Goal: Book appointment/travel/reservation

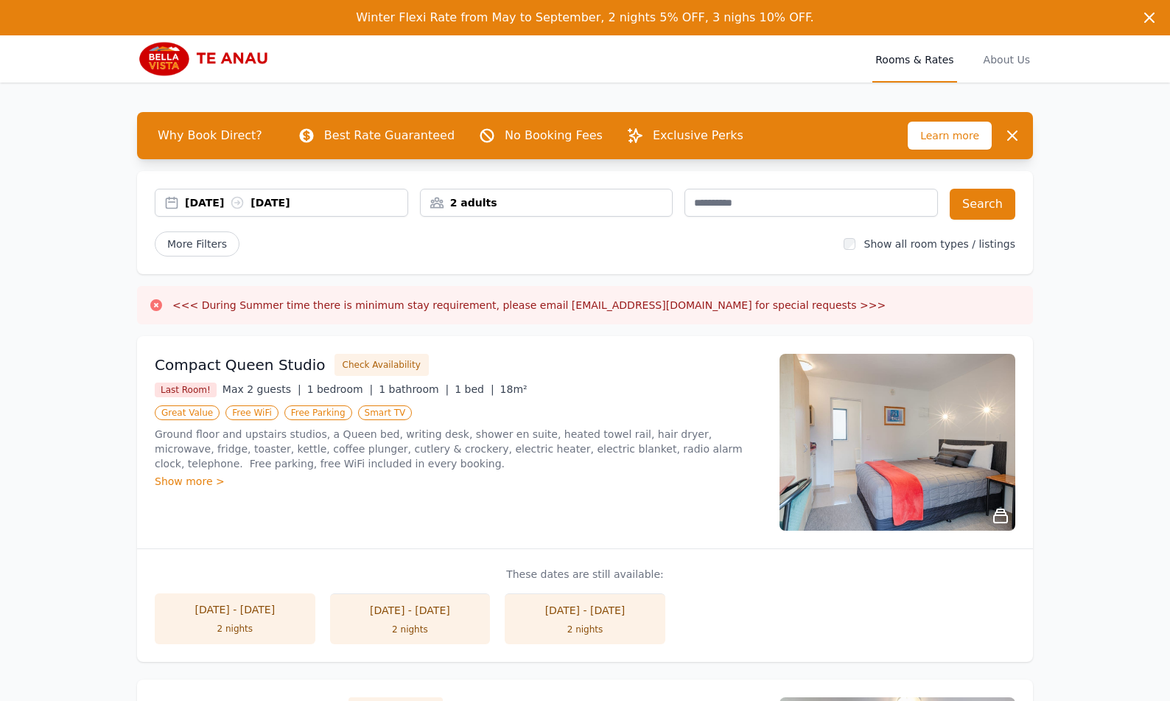
click at [234, 609] on div "[DATE] - [DATE]" at bounding box center [234, 609] width 131 height 15
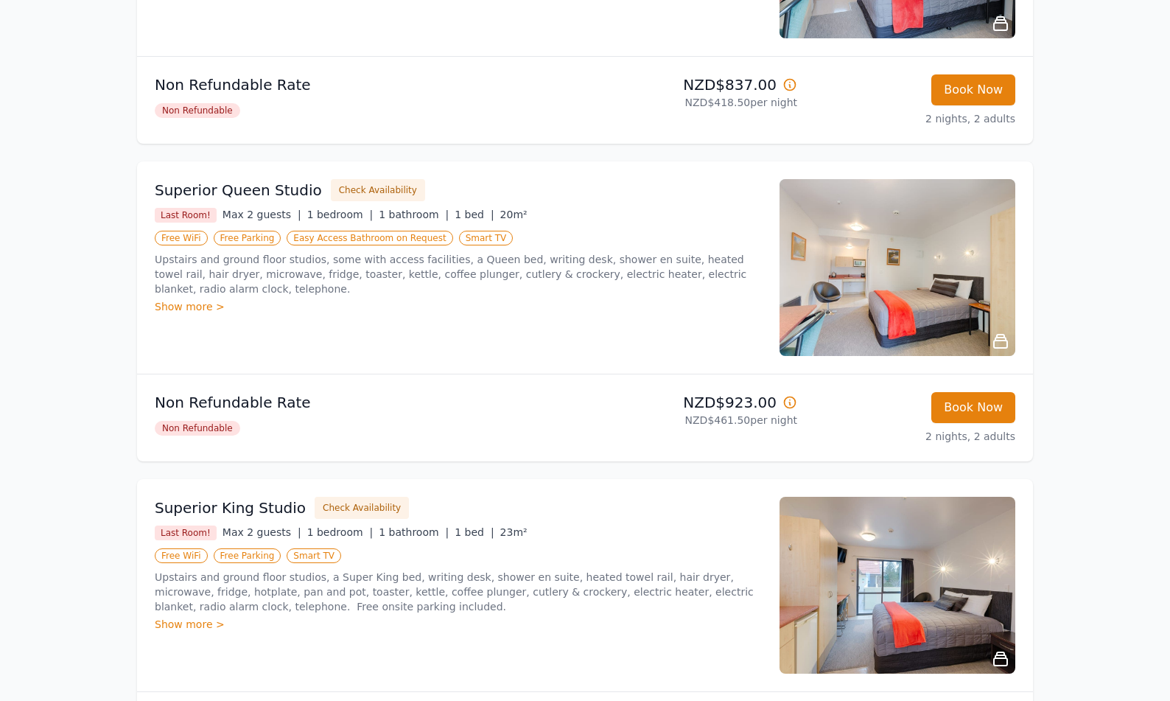
scroll to position [589, 0]
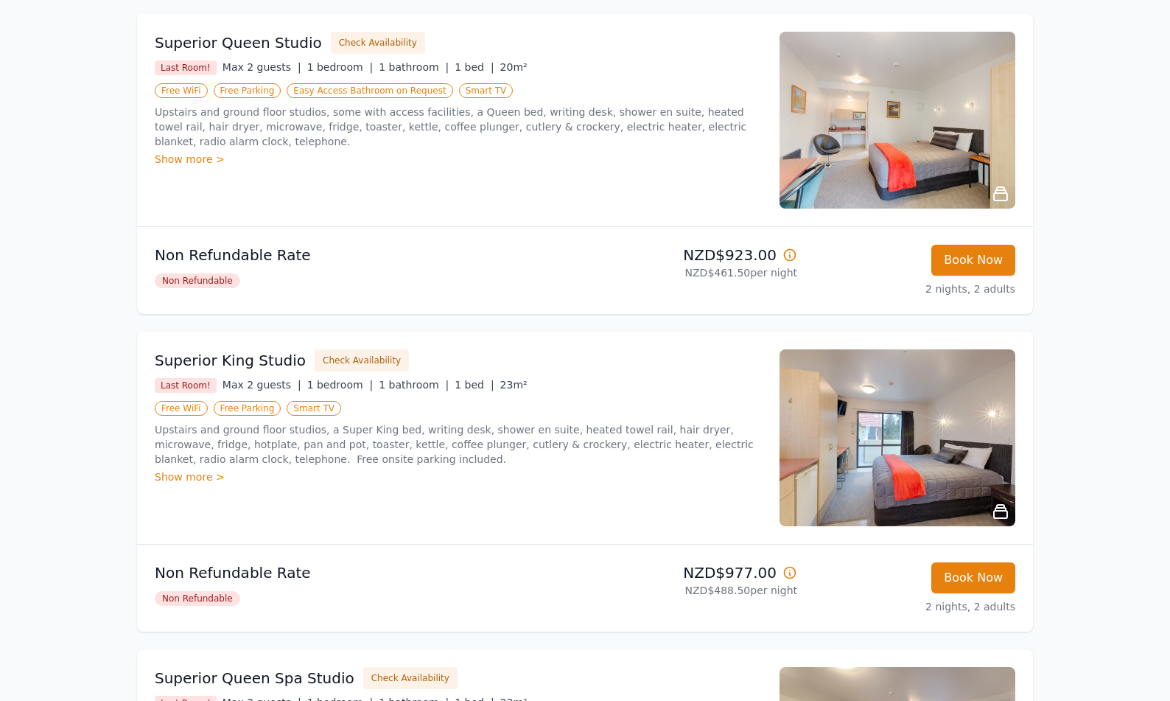
click at [897, 164] on img at bounding box center [898, 120] width 236 height 177
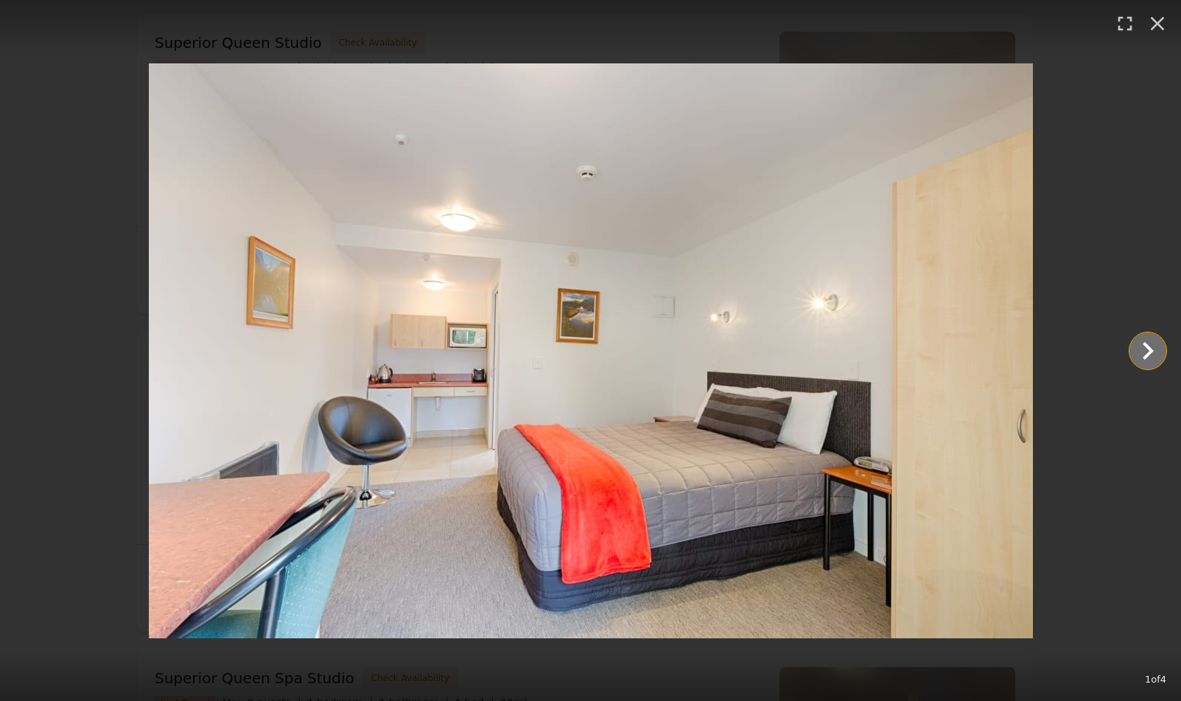
click at [1148, 351] on icon "Show slide 2 of 4" at bounding box center [1147, 350] width 35 height 35
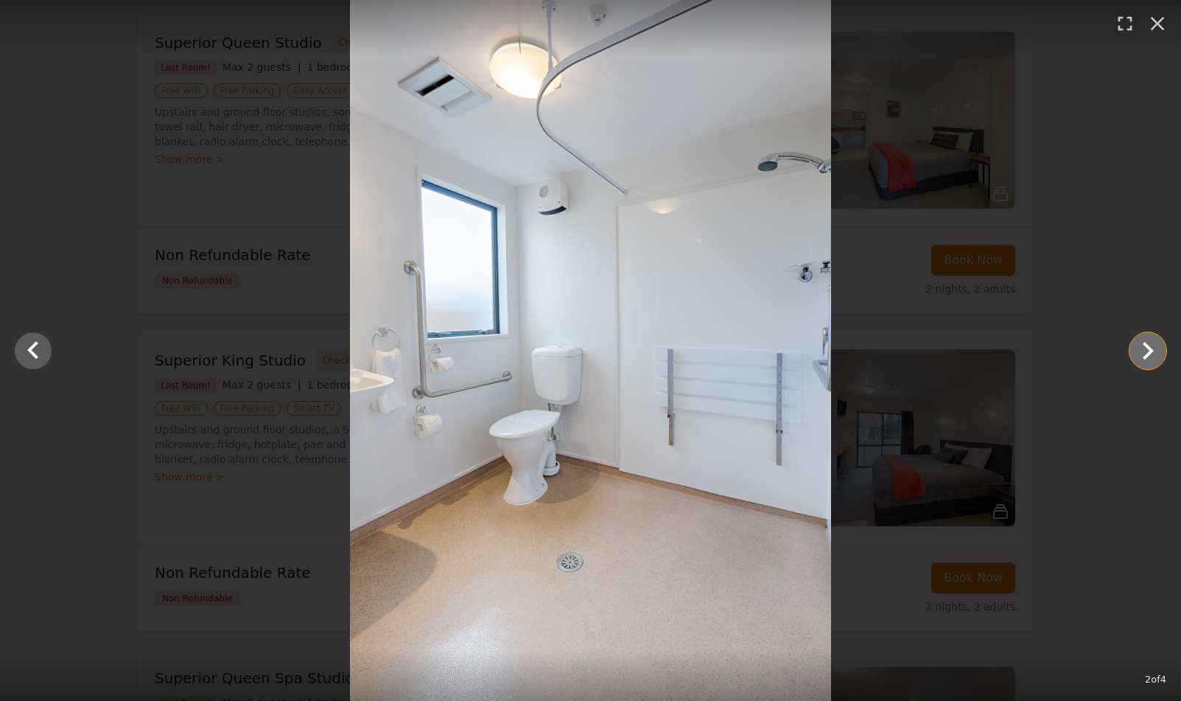
click at [1148, 351] on icon "Show slide 3 of 4" at bounding box center [1147, 350] width 35 height 35
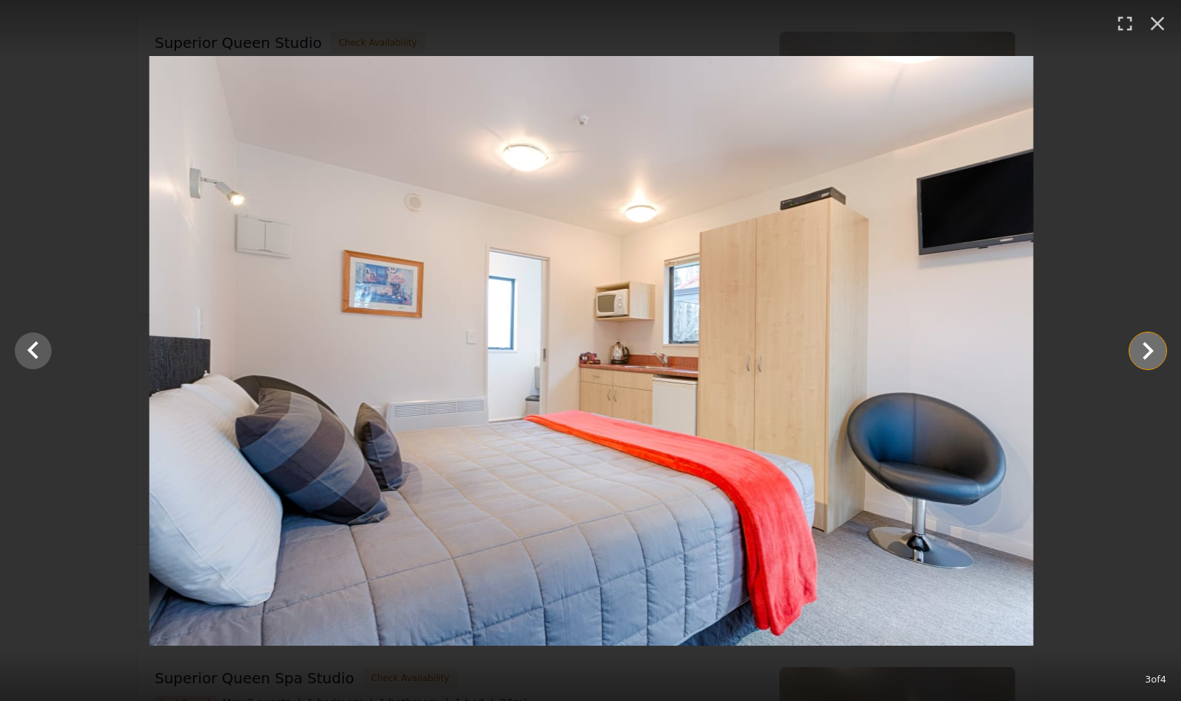
click at [1148, 351] on icon "Show slide 4 of 4" at bounding box center [1147, 350] width 35 height 35
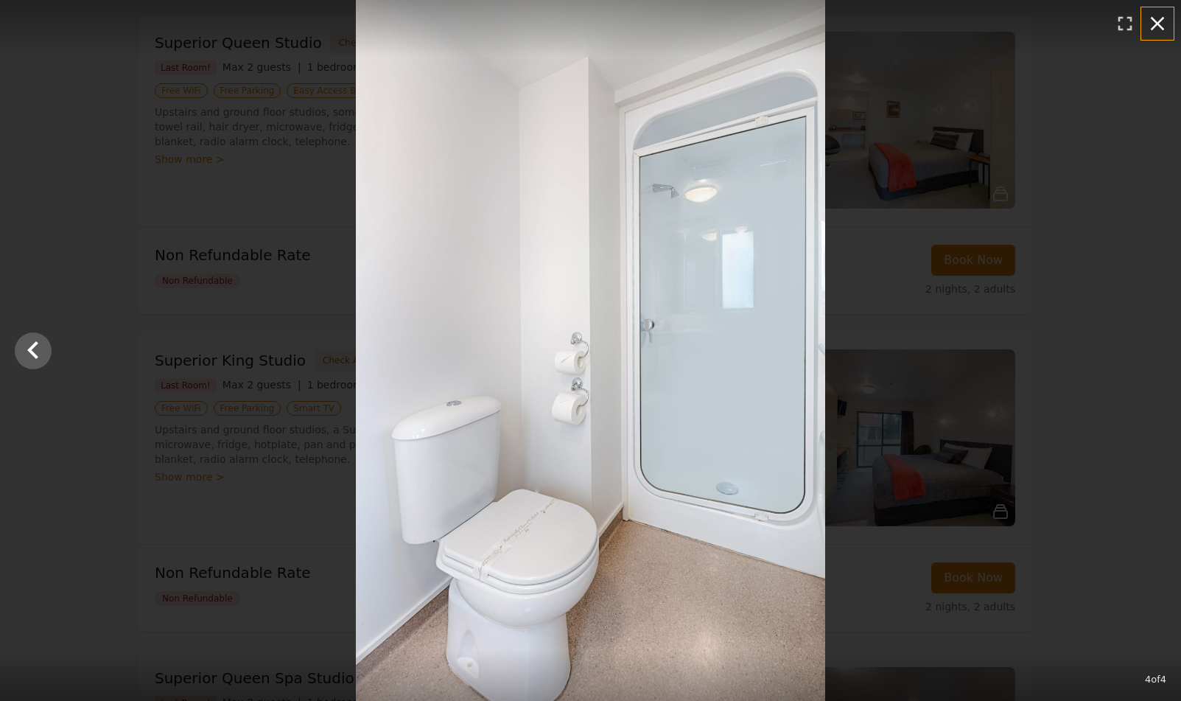
click at [1155, 25] on icon "button" at bounding box center [1158, 24] width 14 height 14
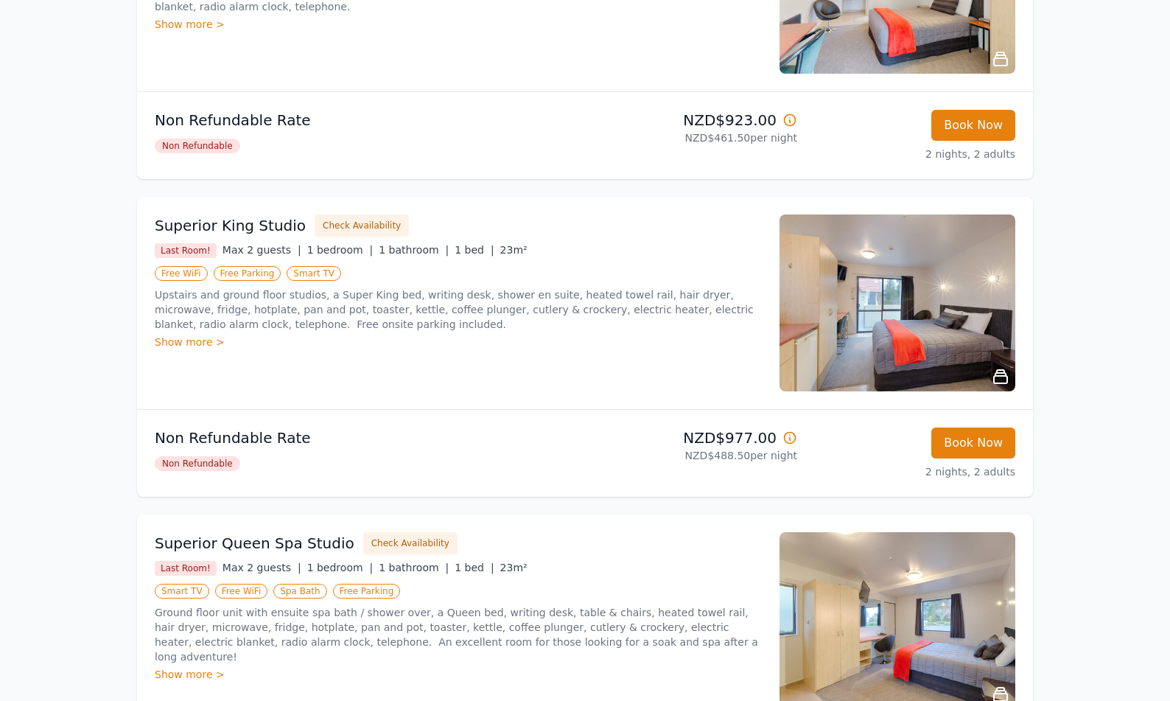
scroll to position [737, 0]
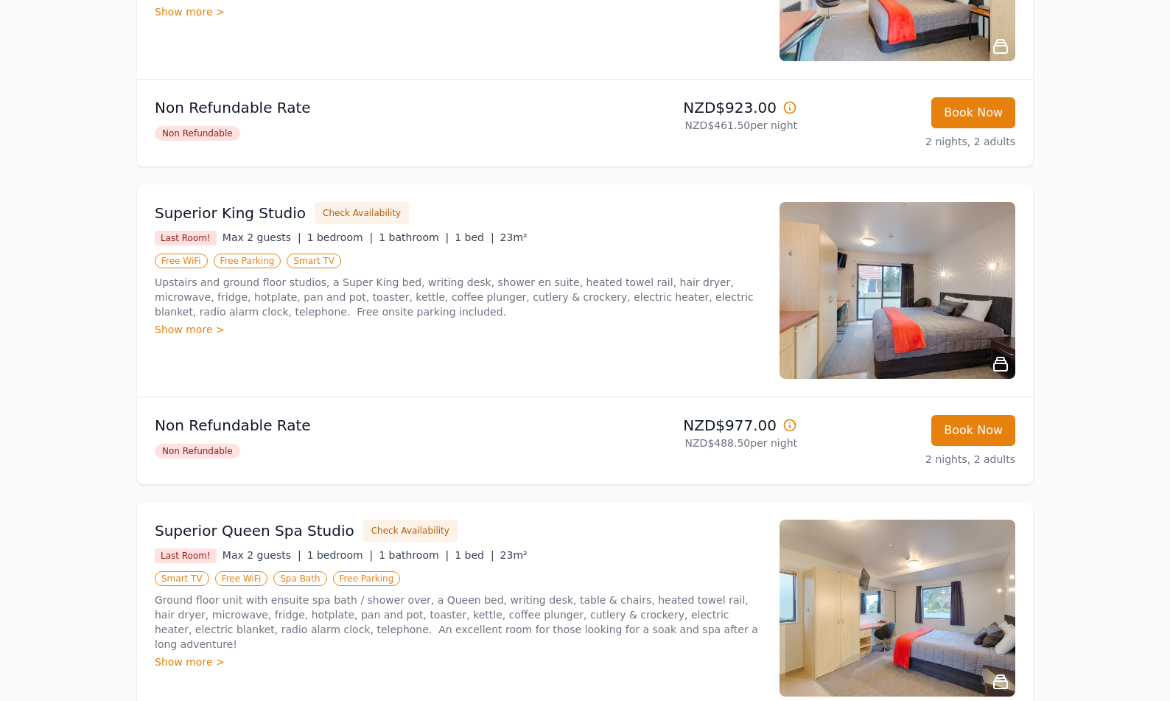
click at [934, 342] on img at bounding box center [898, 290] width 236 height 177
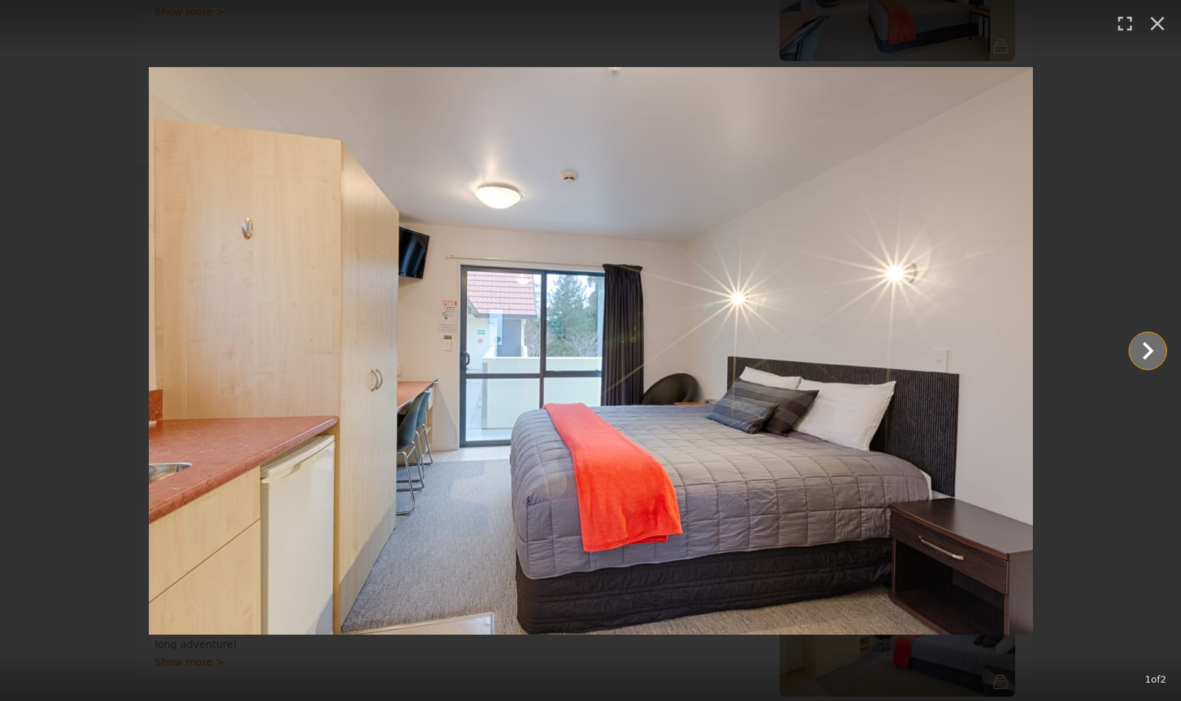
click at [1138, 354] on icon "Show slide 2 of 2" at bounding box center [1147, 350] width 35 height 35
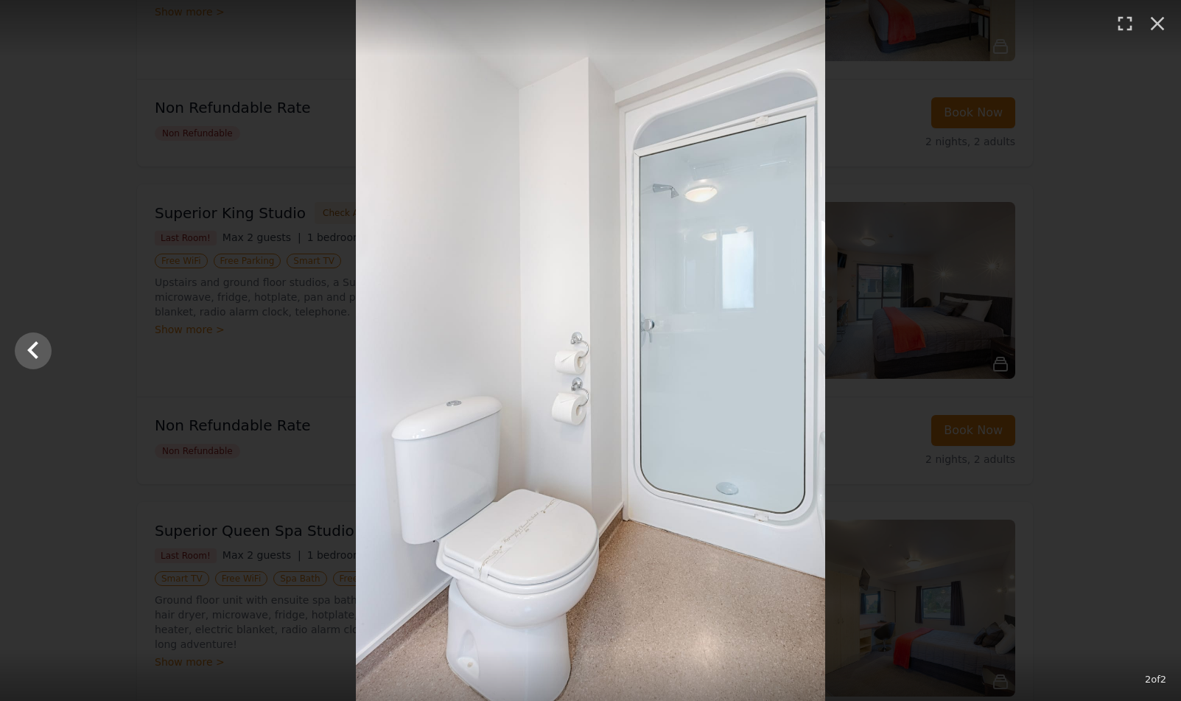
click at [1138, 354] on div at bounding box center [590, 350] width 1181 height 701
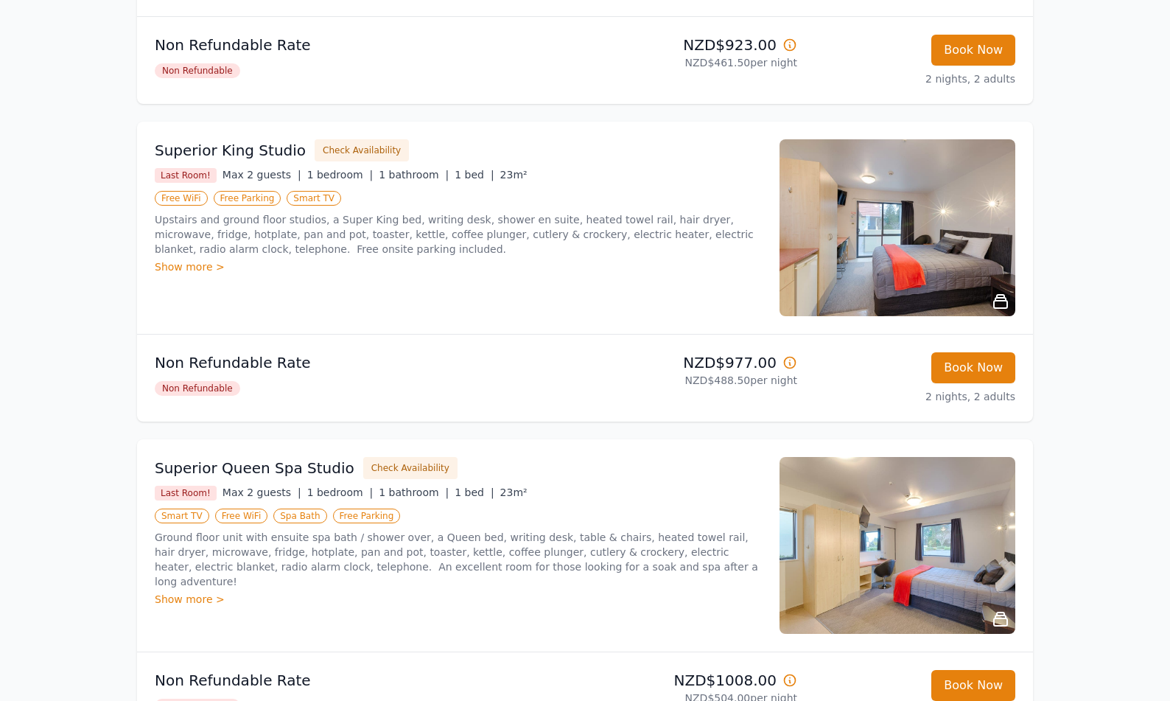
scroll to position [884, 0]
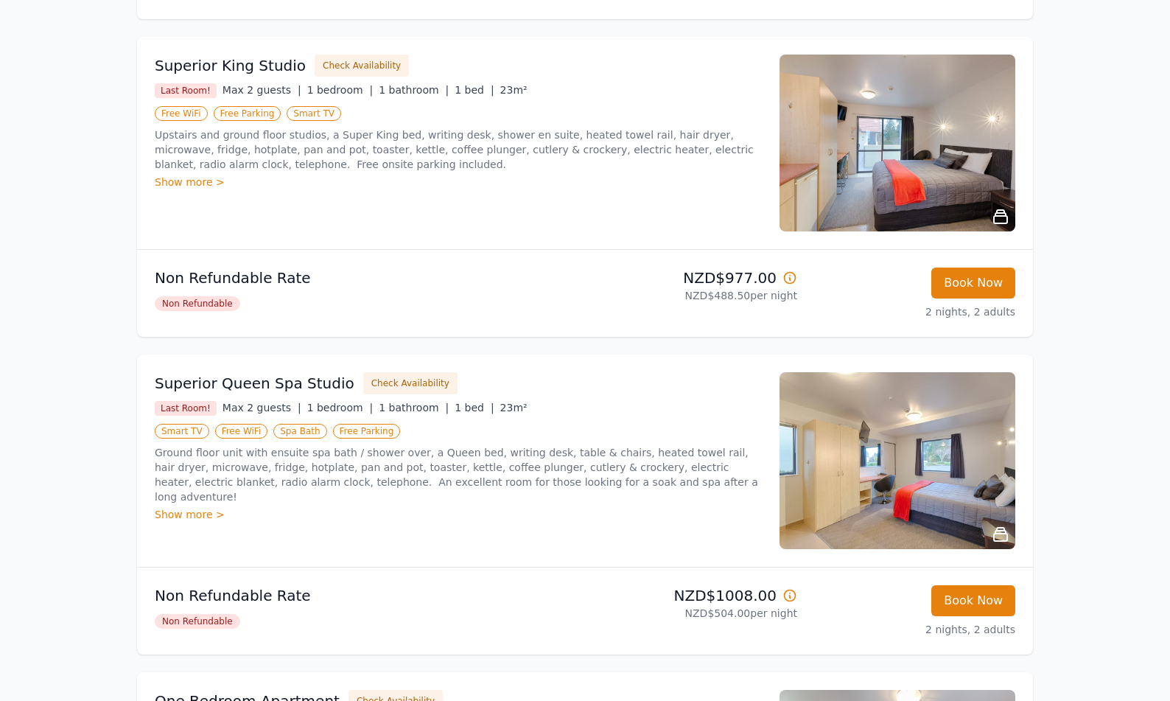
click at [863, 465] on img at bounding box center [898, 460] width 236 height 177
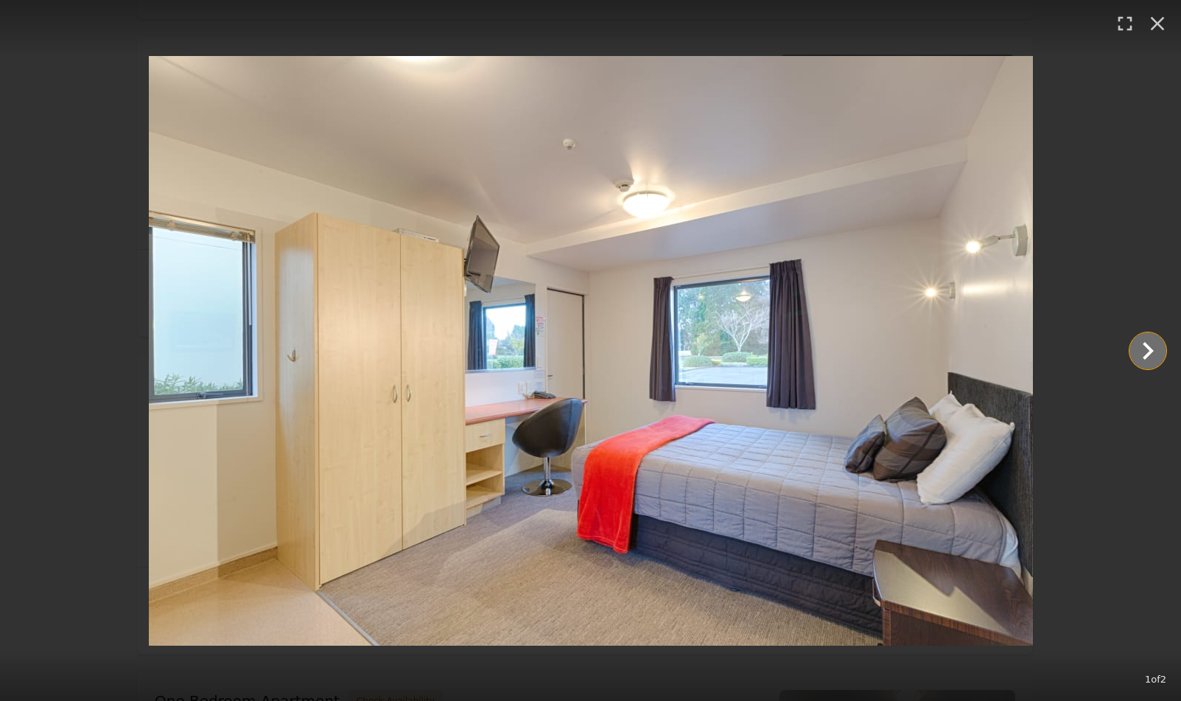
click at [1146, 357] on icon "Show slide 2 of 2" at bounding box center [1148, 351] width 11 height 18
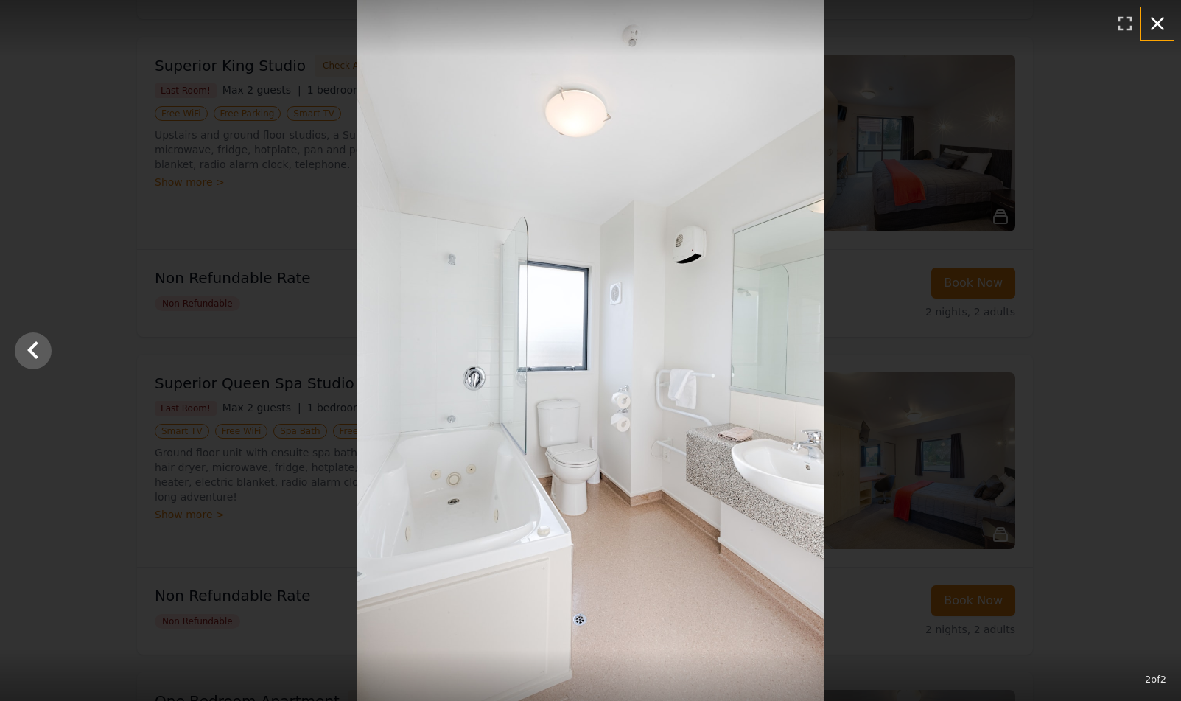
drag, startPoint x: 1157, startPoint y: 27, endPoint x: 1156, endPoint y: 71, distance: 44.2
click at [1156, 27] on icon "button" at bounding box center [1158, 24] width 24 height 24
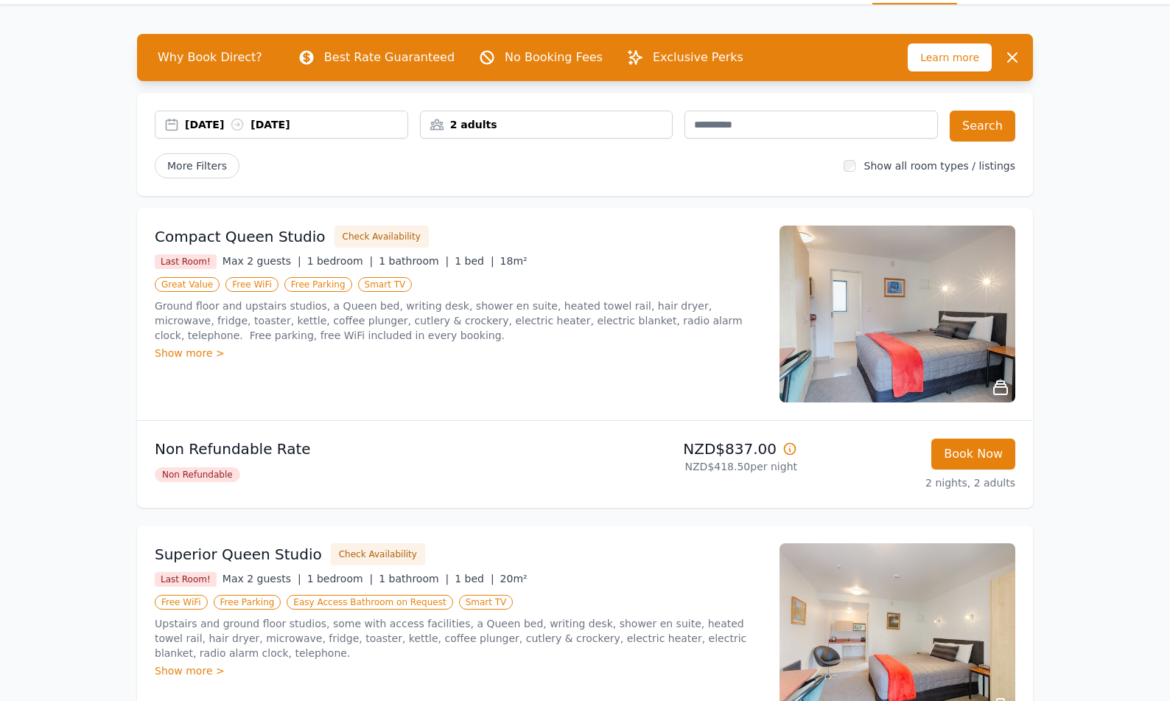
scroll to position [0, 0]
